Goal: Task Accomplishment & Management: Use online tool/utility

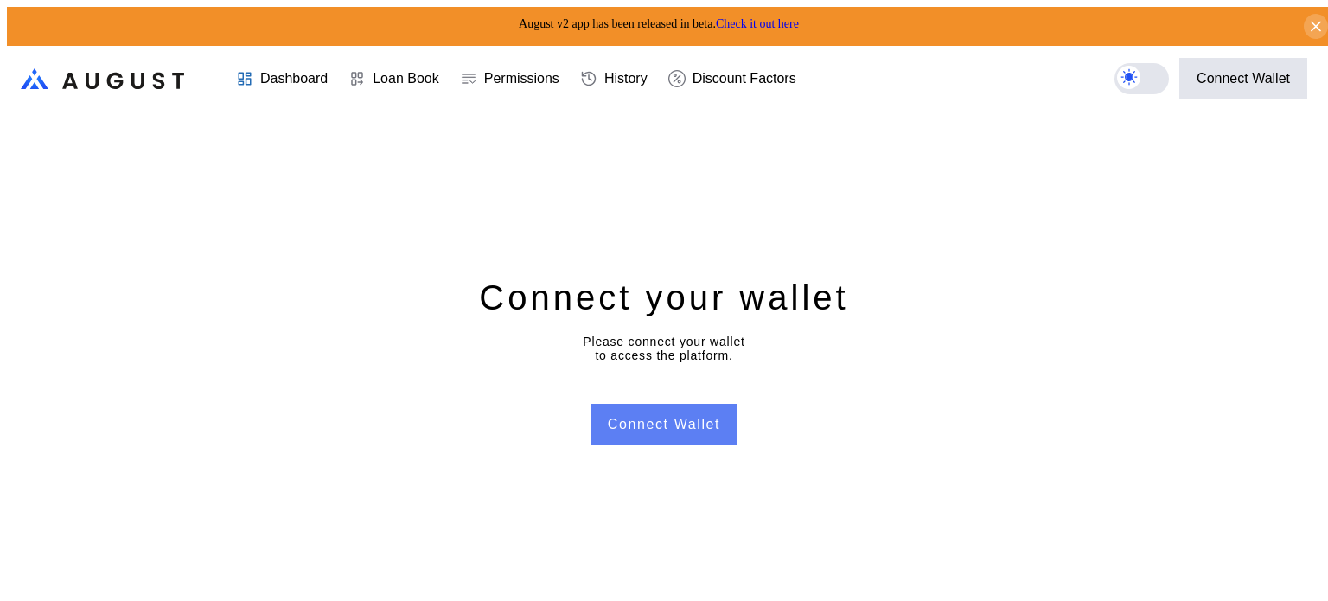
click at [688, 416] on button "Connect Wallet" at bounding box center [664, 425] width 147 height 42
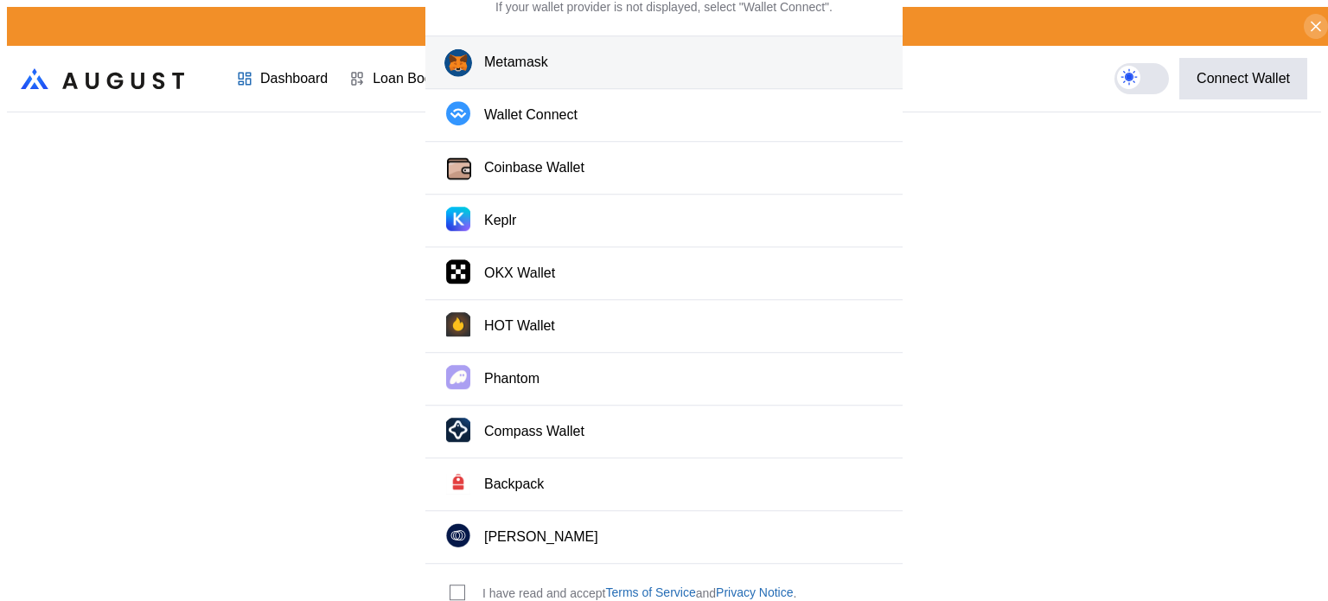
click at [533, 72] on div "Metamask" at bounding box center [516, 63] width 64 height 18
click at [469, 585] on div "modal" at bounding box center [461, 593] width 22 height 16
click at [454, 586] on span "modal" at bounding box center [458, 593] width 14 height 14
click at [640, 86] on button "Metamask" at bounding box center [664, 63] width 477 height 54
click at [673, 90] on button "Metamask" at bounding box center [664, 63] width 477 height 54
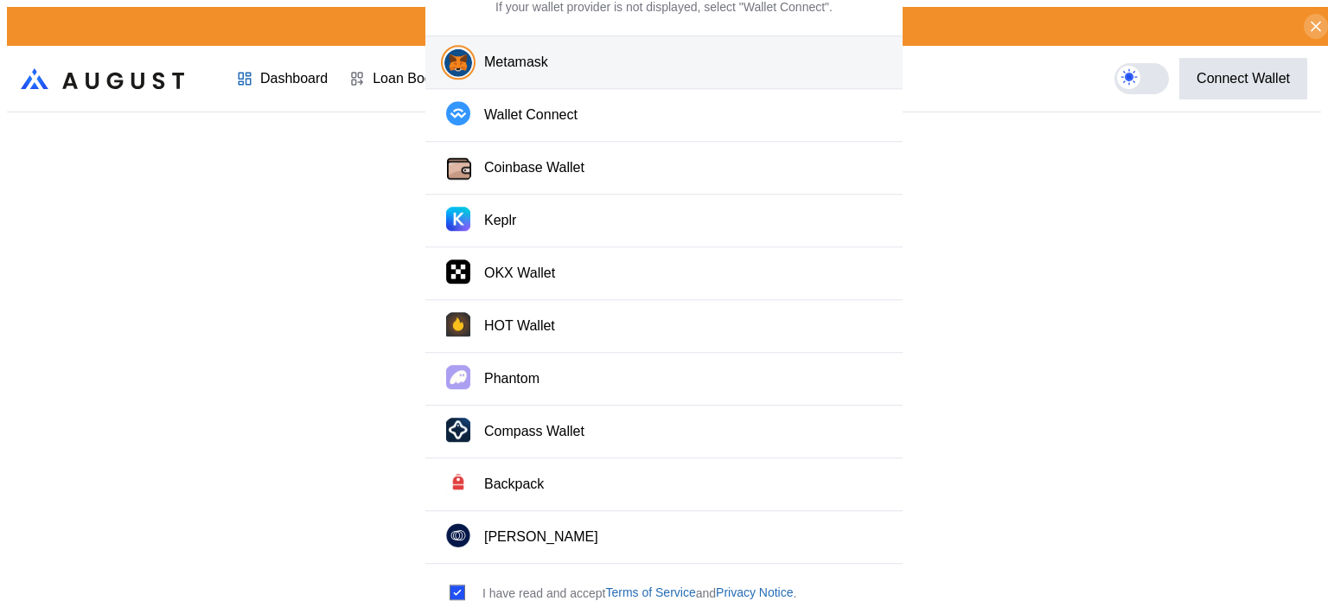
click at [671, 90] on button "Metamask" at bounding box center [664, 63] width 477 height 54
click at [654, 54] on div "Connect Wallet Select your preferred wallet provider. If your wallet provider i…" at bounding box center [664, 301] width 477 height 752
click at [640, 64] on button "Metamask" at bounding box center [664, 63] width 477 height 54
click at [641, 68] on button "Metamask" at bounding box center [664, 63] width 477 height 54
click at [1010, 600] on div "Connect Wallet Select your preferred wallet provider. If your wallet provider i…" at bounding box center [664, 608] width 1315 height 0
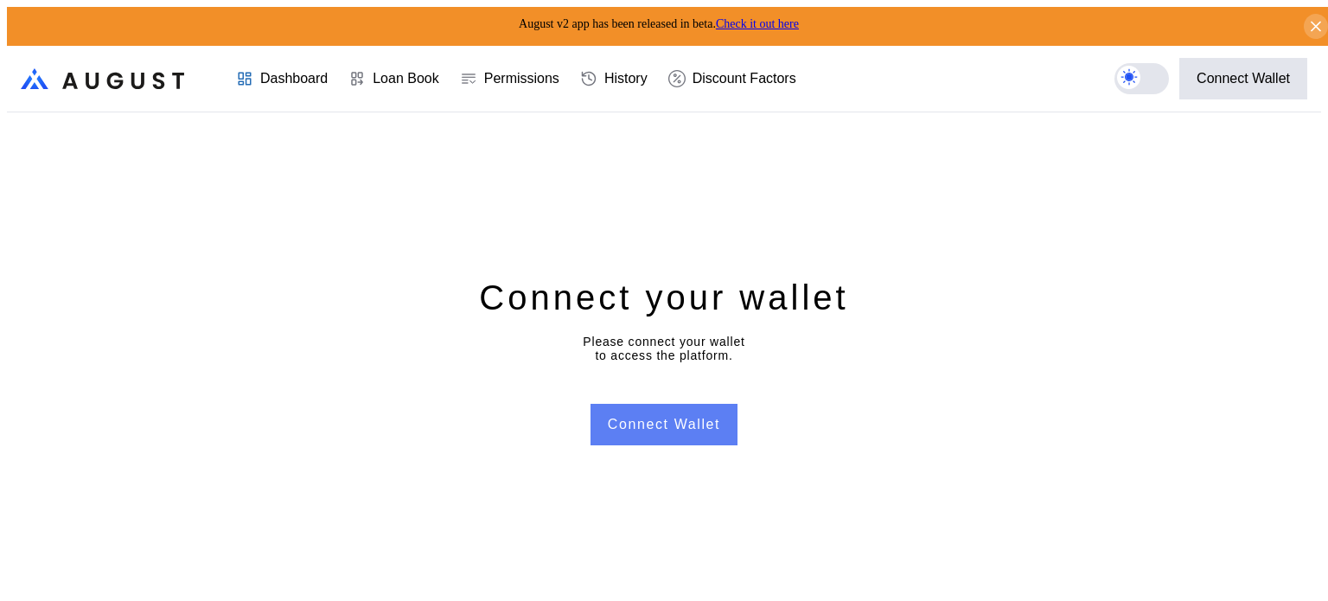
click at [658, 421] on button "Connect Wallet" at bounding box center [664, 425] width 147 height 42
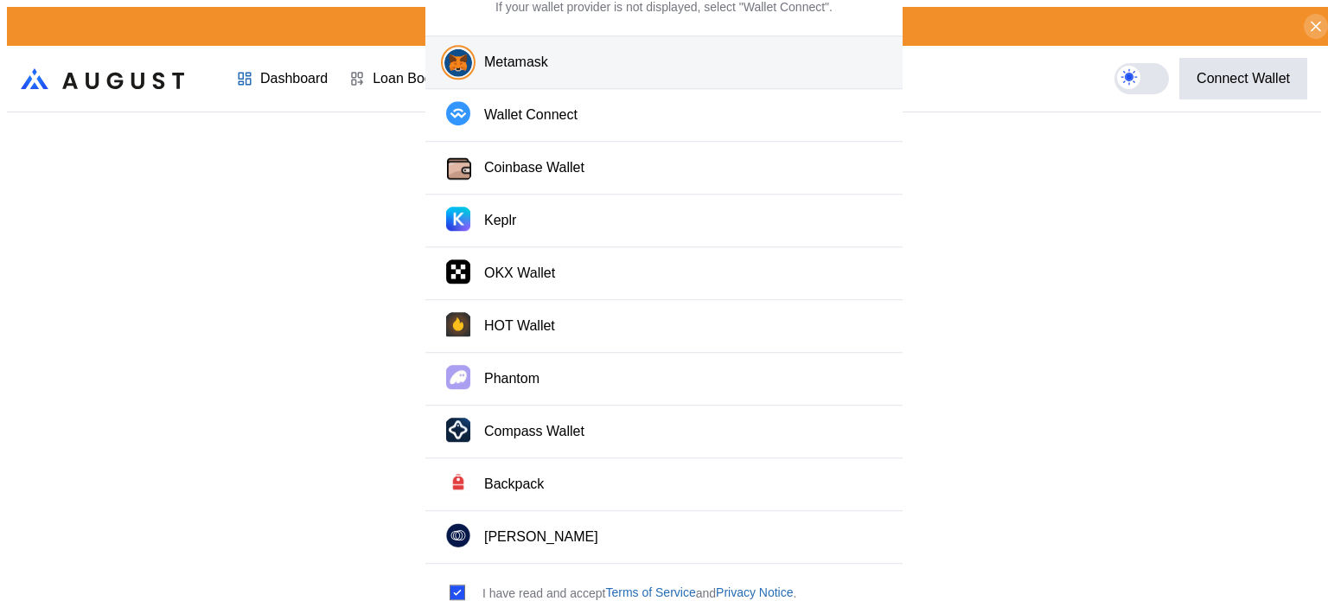
click at [588, 90] on button "Metamask" at bounding box center [664, 63] width 477 height 54
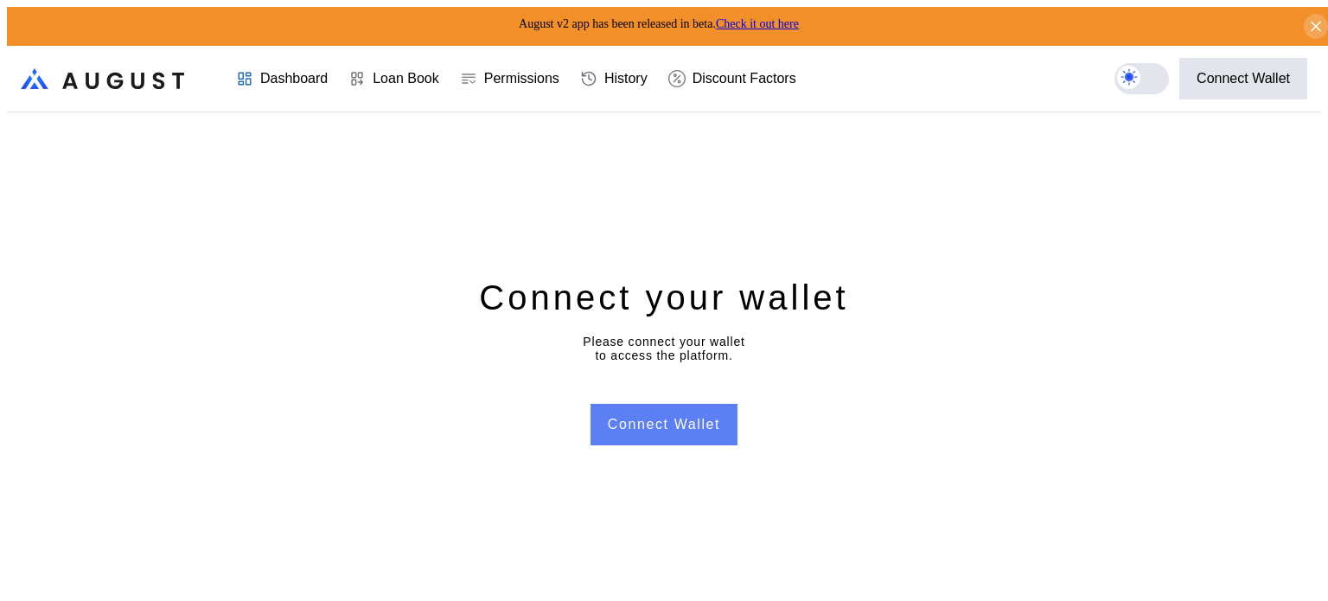
click at [659, 413] on button "Connect Wallet" at bounding box center [664, 425] width 147 height 42
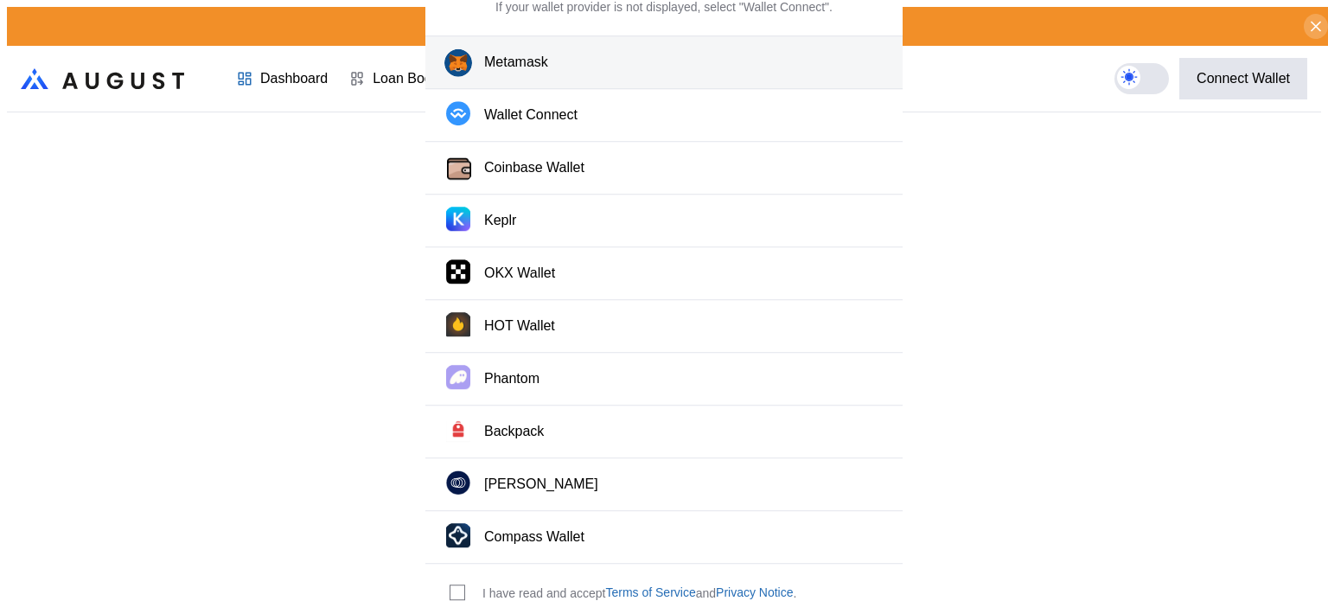
click at [531, 72] on div "Metamask" at bounding box center [516, 63] width 64 height 18
click at [451, 586] on span "modal" at bounding box center [458, 593] width 14 height 14
click at [657, 81] on button "Metamask" at bounding box center [664, 63] width 477 height 54
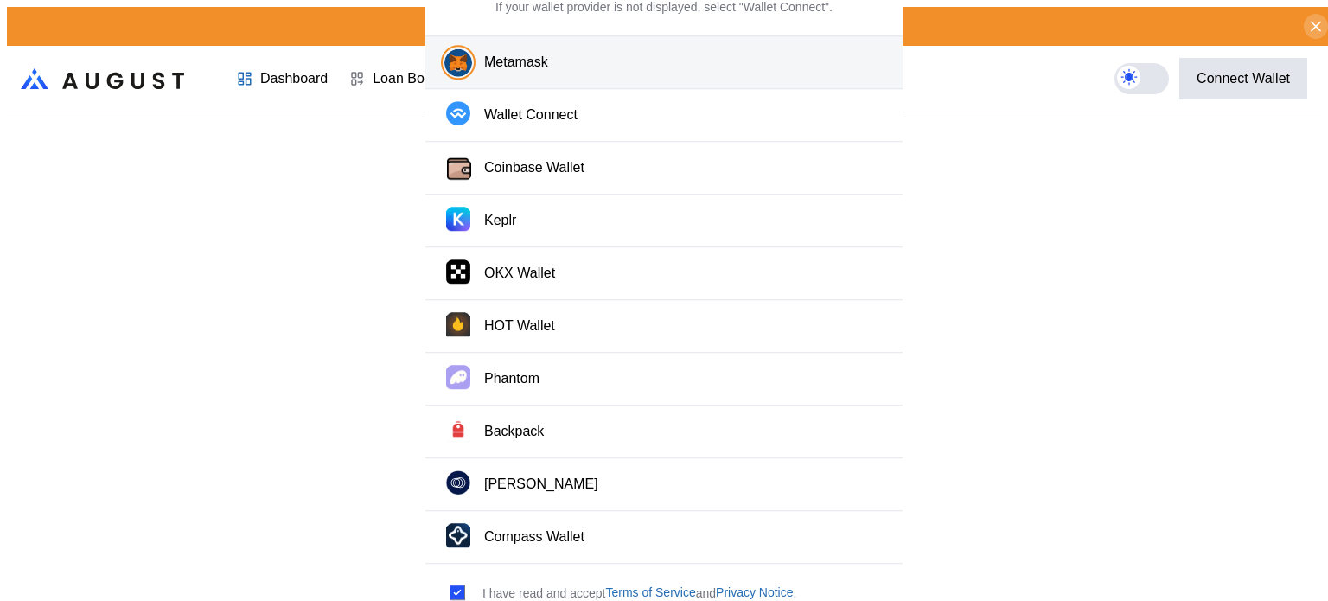
click at [657, 81] on button "Metamask" at bounding box center [664, 63] width 477 height 54
click at [655, 83] on button "Metamask" at bounding box center [664, 63] width 477 height 54
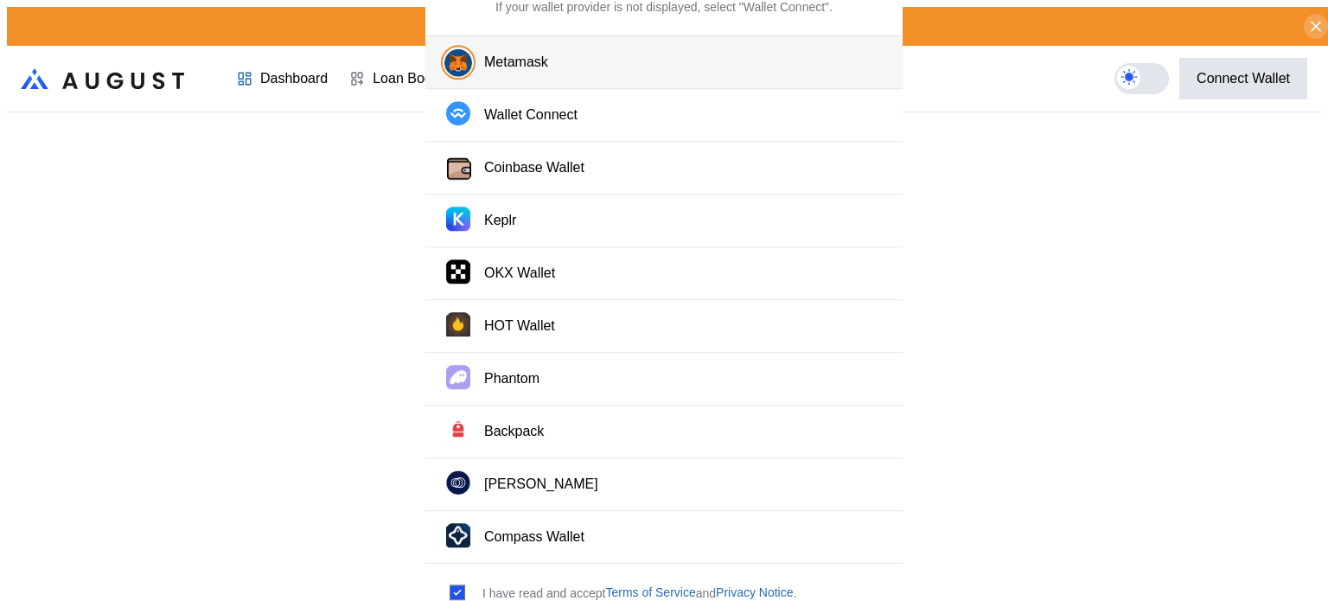
click at [655, 83] on button "Metamask" at bounding box center [664, 63] width 477 height 54
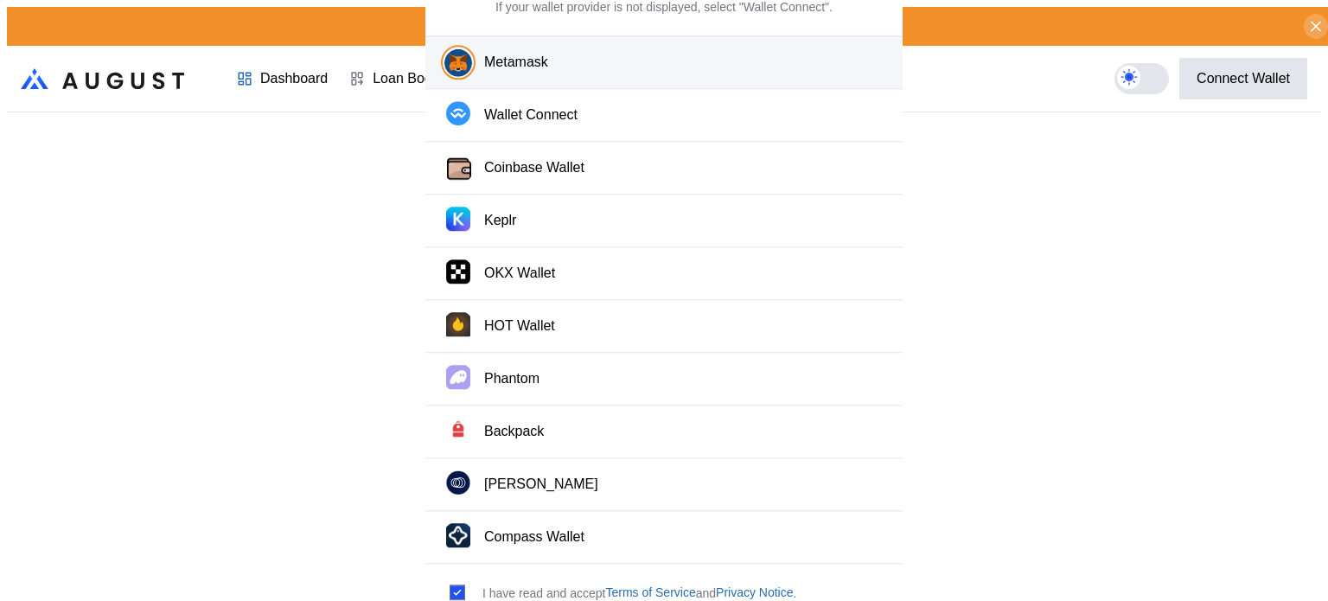
click at [655, 83] on button "Metamask" at bounding box center [664, 63] width 477 height 54
click at [1017, 600] on div "Connect Wallet Select your preferred wallet provider. If your wallet provider i…" at bounding box center [664, 608] width 1315 height 0
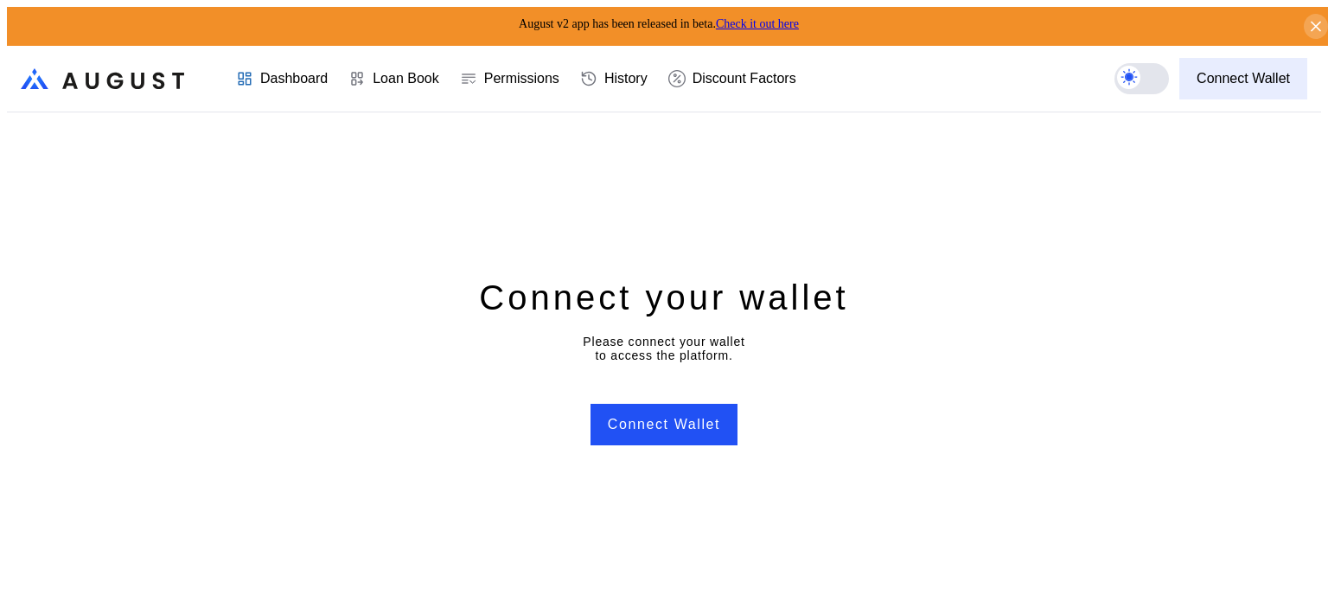
click at [1236, 71] on div "Connect Wallet" at bounding box center [1243, 79] width 93 height 16
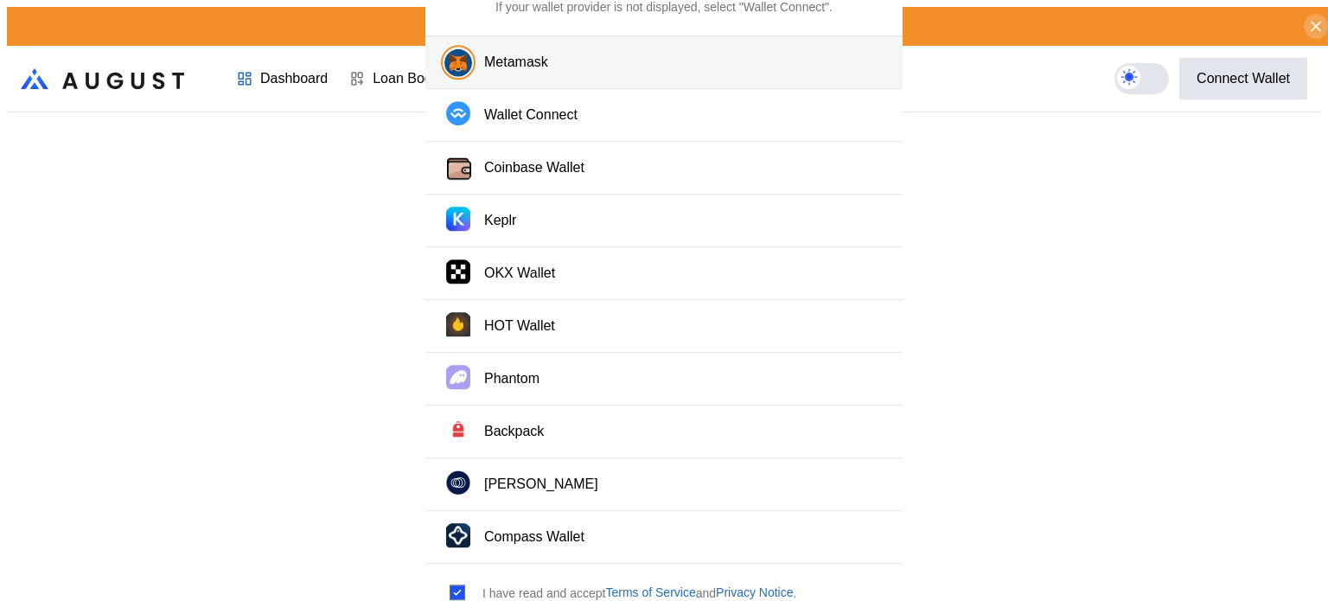
click at [643, 75] on button "Metamask" at bounding box center [664, 63] width 477 height 54
click at [1111, 600] on div "Connect Wallet Select your preferred wallet provider. If your wallet provider i…" at bounding box center [664, 608] width 1315 height 0
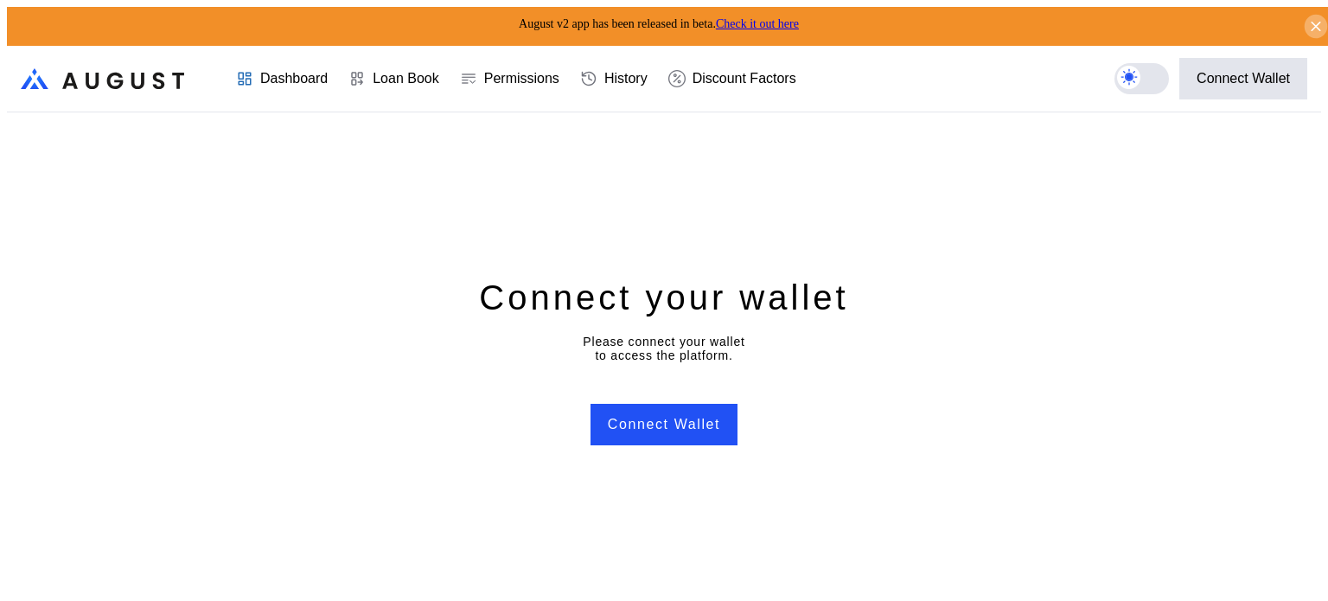
click at [1309, 18] on icon at bounding box center [1317, 26] width 16 height 17
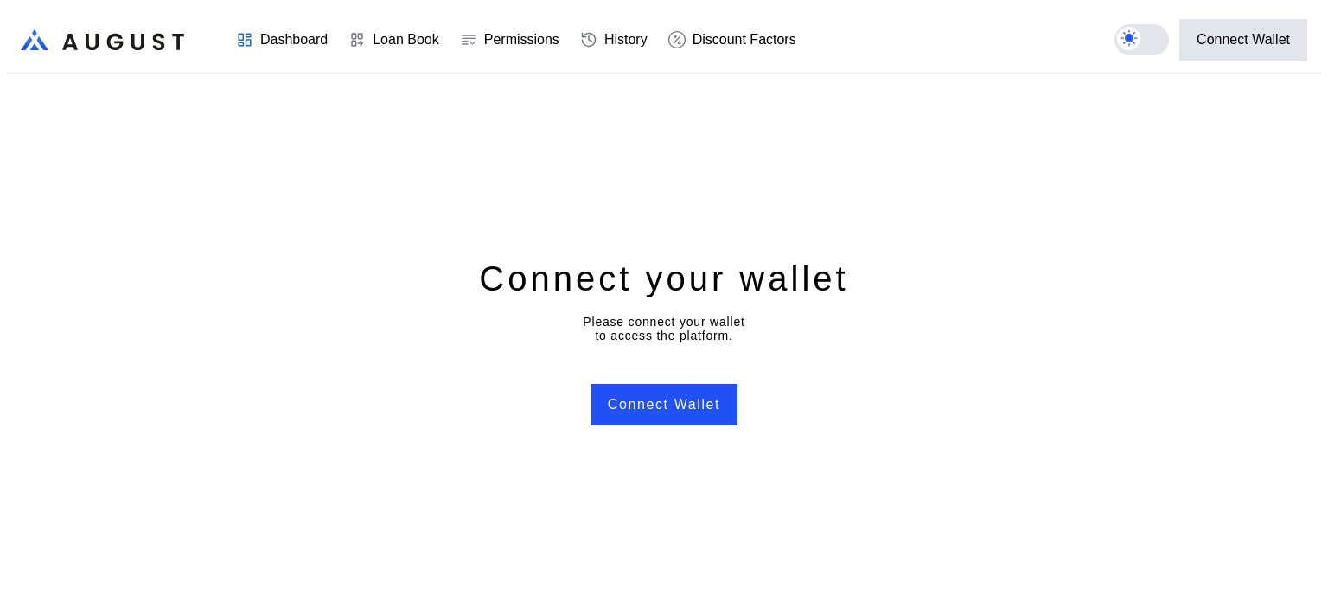
click at [291, 33] on div "Dashboard" at bounding box center [293, 40] width 67 height 16
click at [288, 32] on div "Dashboard" at bounding box center [293, 40] width 67 height 16
click at [621, 406] on button "Connect Wallet" at bounding box center [664, 405] width 147 height 42
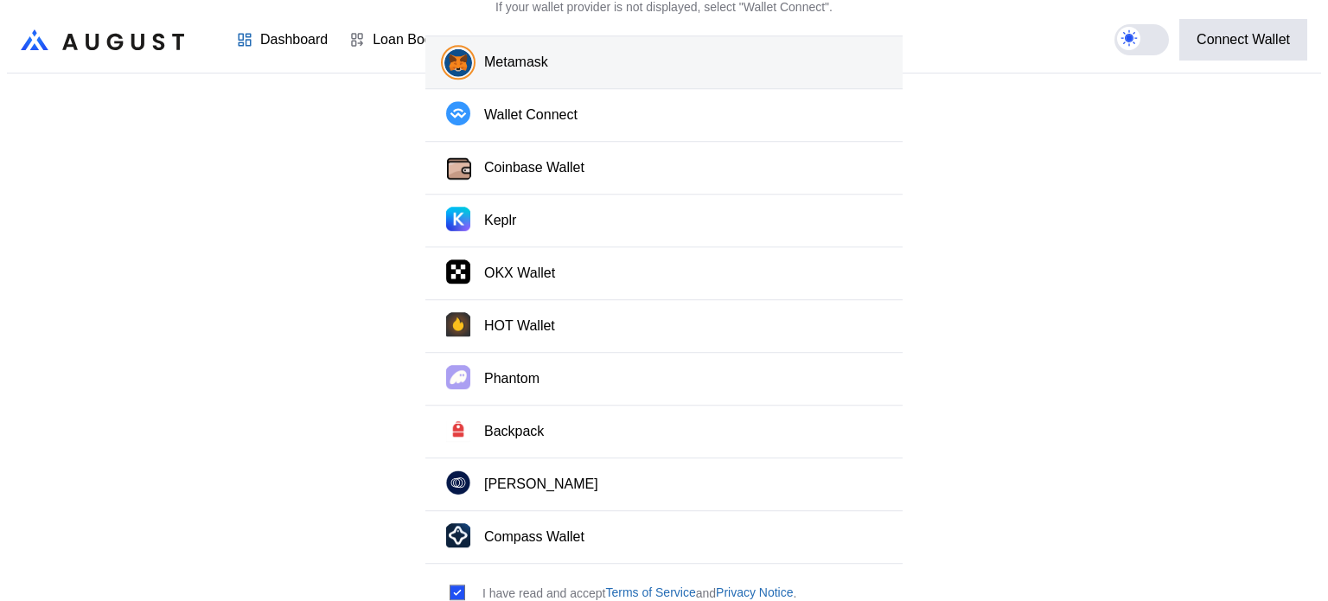
click at [565, 86] on button "Metamask" at bounding box center [664, 63] width 477 height 54
click at [563, 86] on button "Metamask" at bounding box center [664, 63] width 477 height 54
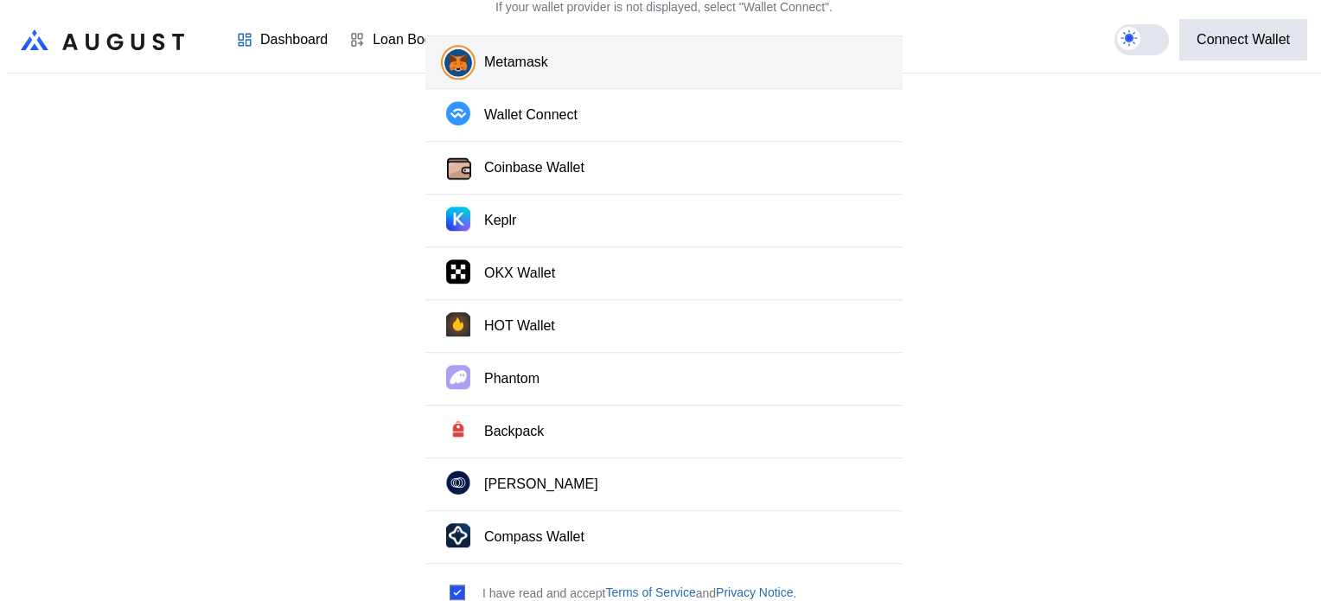
click at [260, 600] on div "Connect Wallet Select your preferred wallet provider. If your wallet provider i…" at bounding box center [664, 608] width 1315 height 0
